Goal: Book appointment/travel/reservation

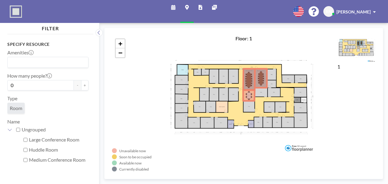
drag, startPoint x: 196, startPoint y: 103, endPoint x: 212, endPoint y: 78, distance: 28.7
click at [212, 78] on div "+ −" at bounding box center [244, 103] width 264 height 136
click at [263, 80] on icon at bounding box center [261, 78] width 12 height 19
click at [260, 76] on icon at bounding box center [261, 78] width 12 height 19
click at [103, 65] on div "Unavailable now Soon to be occupied Available now Currently disabled 1 Floor: 1…" at bounding box center [243, 103] width 289 height 161
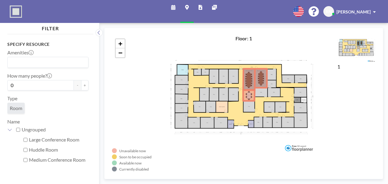
click at [25, 160] on input "Medium Conference Room" at bounding box center [25, 160] width 4 height 4
checkbox input "true"
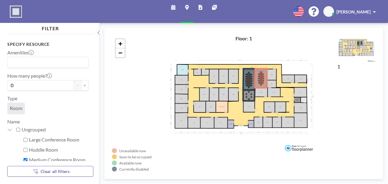
click at [174, 8] on icon at bounding box center [173, 7] width 4 height 5
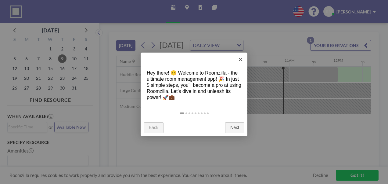
scroll to position [0, 488]
click at [240, 59] on link "×" at bounding box center [241, 59] width 14 height 14
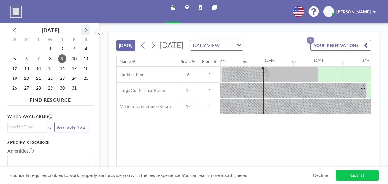
click at [85, 28] on icon at bounding box center [86, 30] width 8 height 8
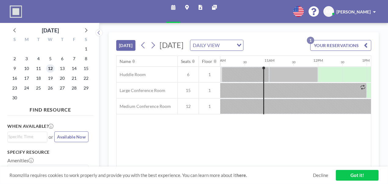
click at [52, 67] on span "12" at bounding box center [50, 68] width 9 height 9
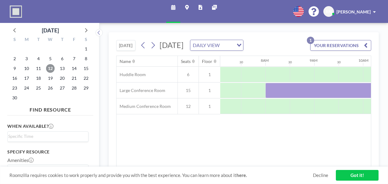
scroll to position [0, 366]
click at [322, 49] on button "YOUR RESERVATIONS 1" at bounding box center [340, 45] width 61 height 11
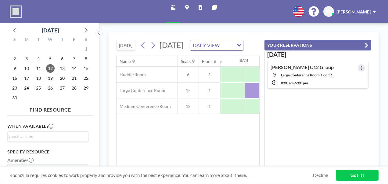
click at [361, 67] on button at bounding box center [361, 67] width 7 height 7
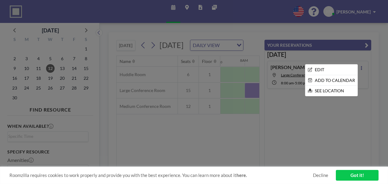
click at [341, 58] on div at bounding box center [194, 92] width 388 height 184
